Goal: Task Accomplishment & Management: Use online tool/utility

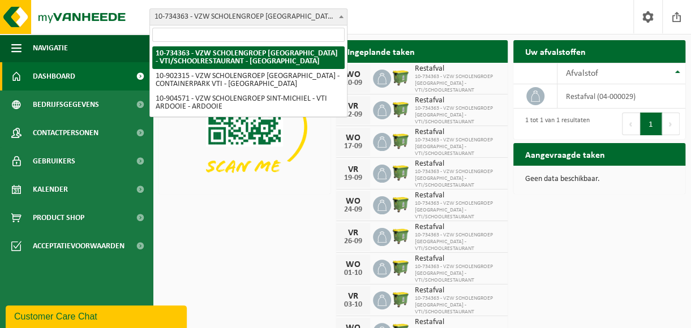
click at [343, 15] on span at bounding box center [341, 16] width 11 height 15
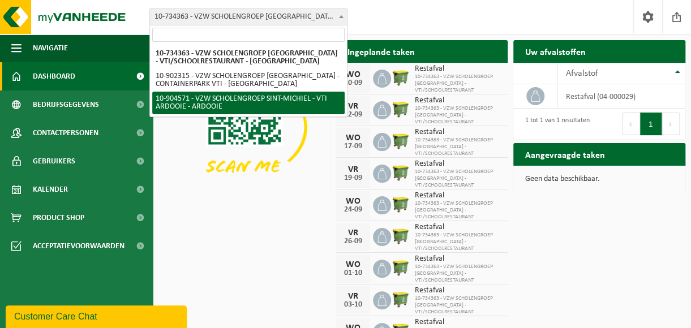
select select "121727"
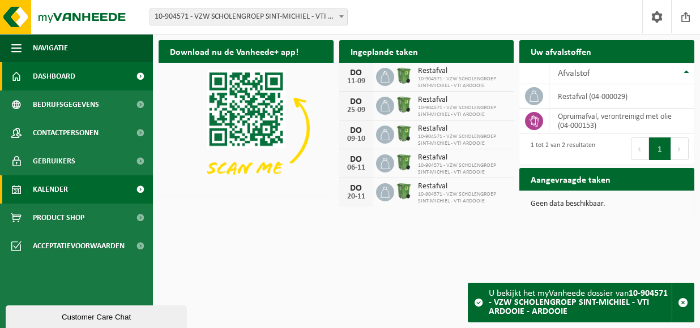
click at [51, 188] on span "Kalender" at bounding box center [50, 190] width 35 height 28
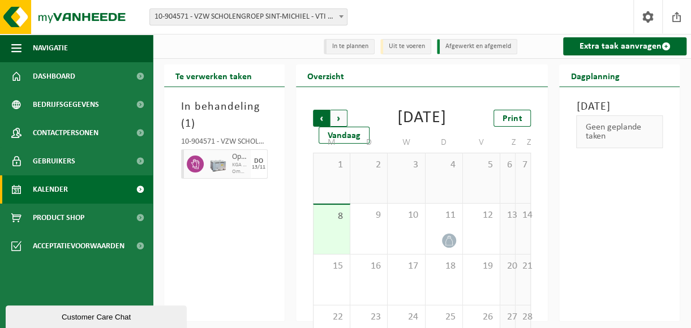
click at [338, 118] on span "Volgende" at bounding box center [339, 118] width 17 height 17
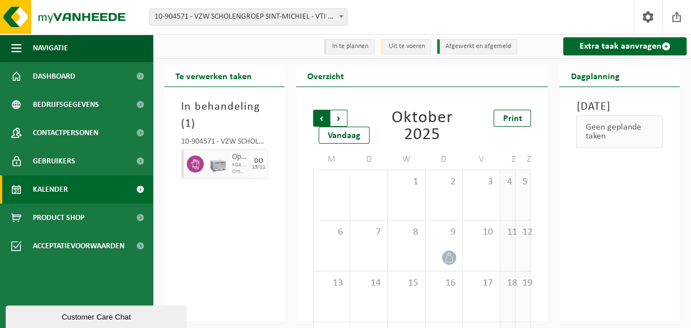
click at [339, 118] on span "Volgende" at bounding box center [339, 118] width 17 height 17
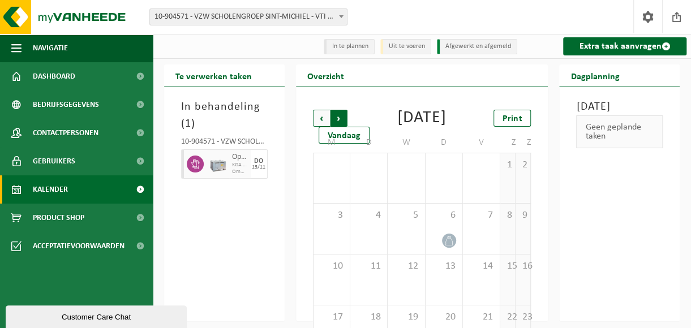
click at [319, 121] on span "Vorige" at bounding box center [321, 118] width 17 height 17
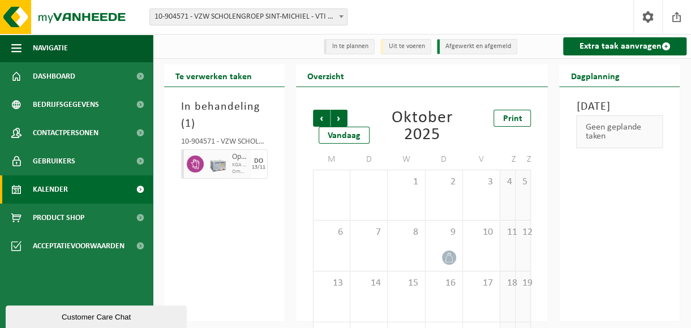
click at [319, 121] on span "Vorige" at bounding box center [321, 118] width 17 height 17
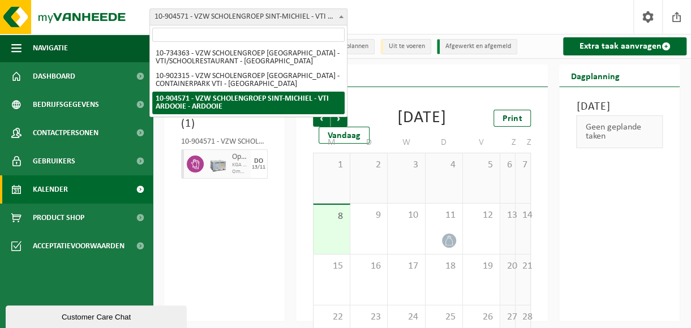
click at [343, 16] on b at bounding box center [341, 16] width 5 height 3
click at [264, 230] on div "In behandeling ( 1 ) 10-904571 - VZW SCHOLENGROEP SINT-MICHIEL - VTI ARDOOIE - …" at bounding box center [224, 204] width 121 height 234
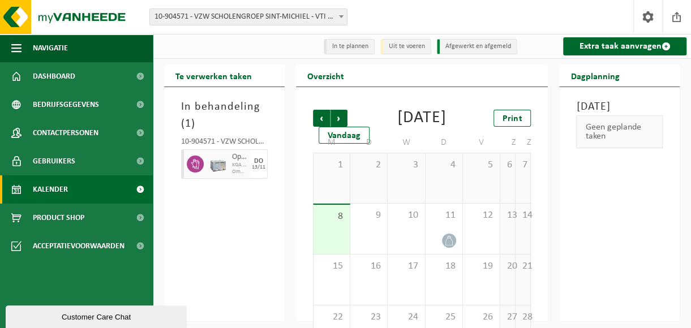
click at [52, 190] on span "Kalender" at bounding box center [50, 190] width 35 height 28
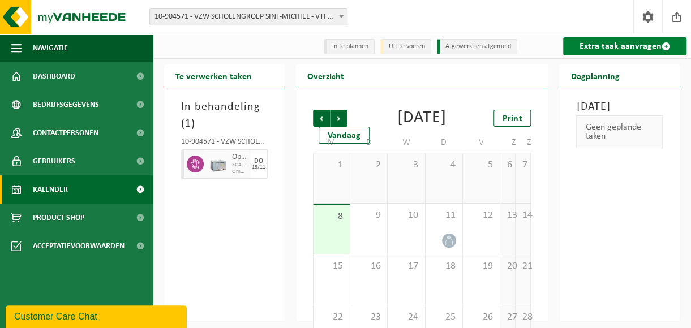
click at [621, 44] on link "Extra taak aanvragen" at bounding box center [624, 46] width 123 height 18
